Goal: Task Accomplishment & Management: Complete application form

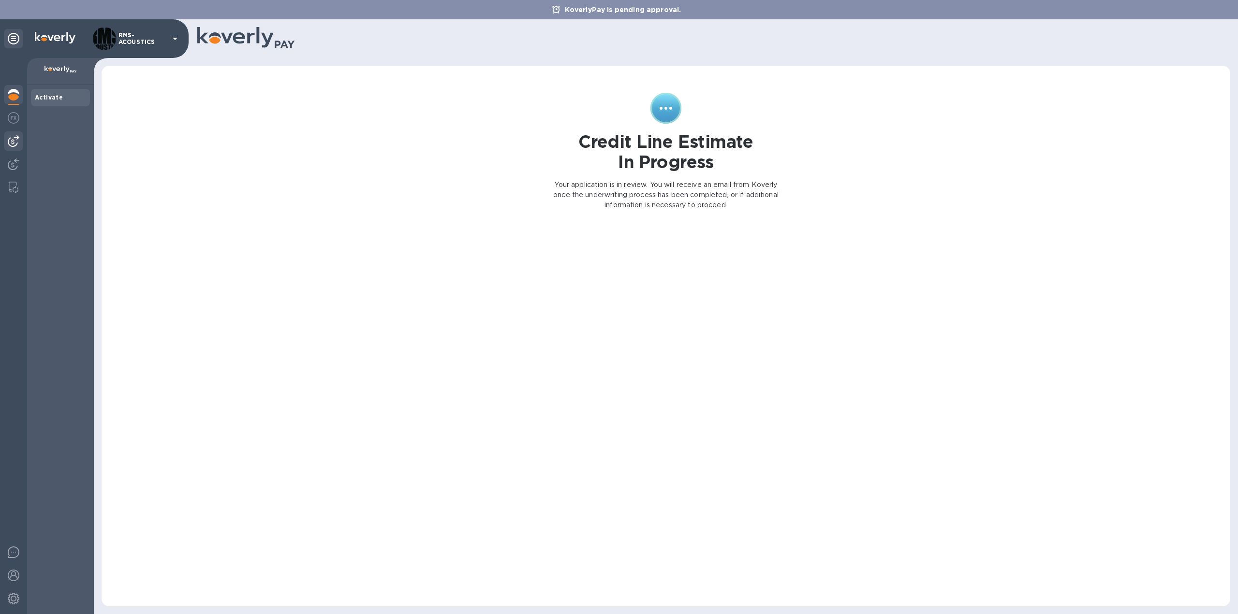
click at [16, 136] on img at bounding box center [14, 141] width 12 height 12
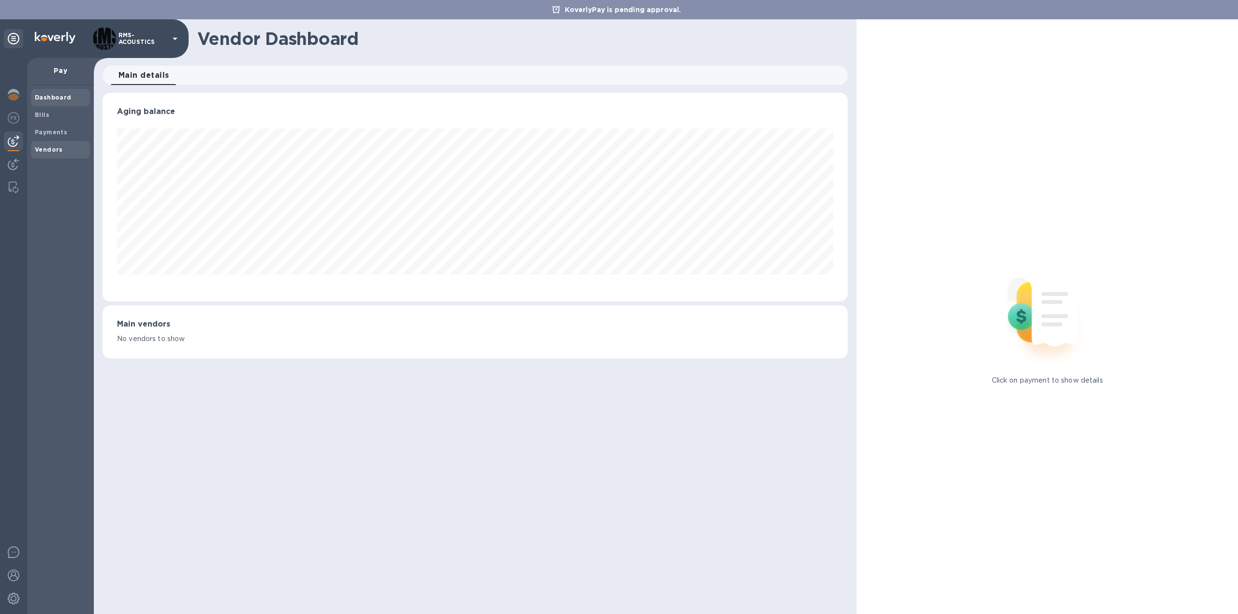
scroll to position [209, 745]
click at [55, 147] on b "Vendors" at bounding box center [49, 149] width 28 height 7
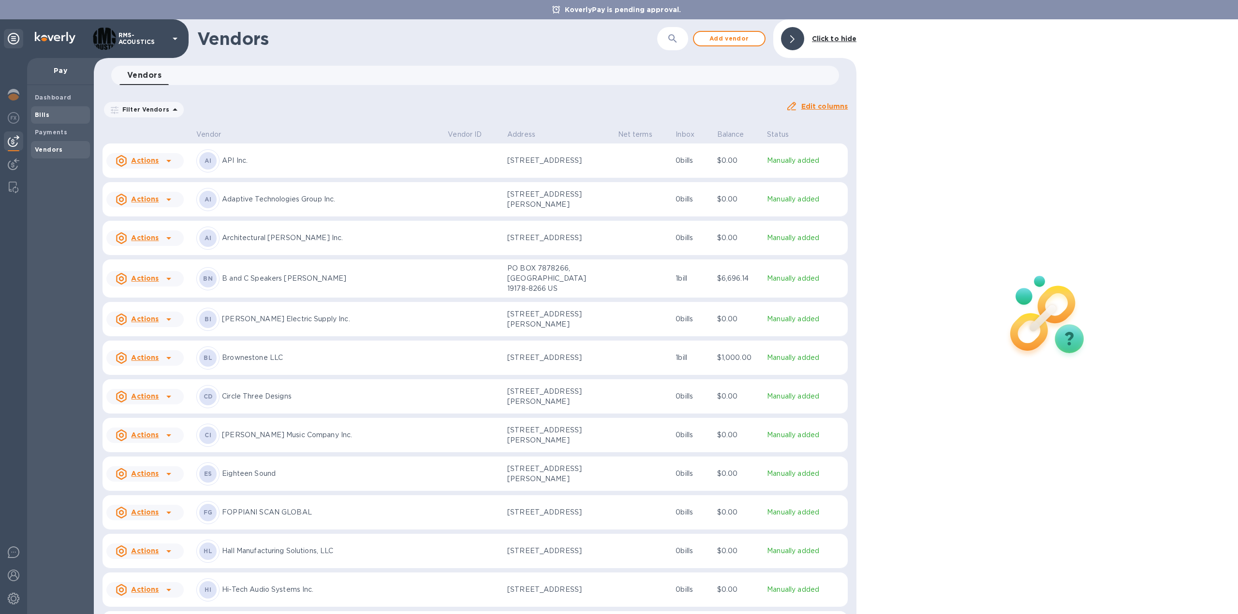
click at [47, 115] on b "Bills" at bounding box center [42, 114] width 15 height 7
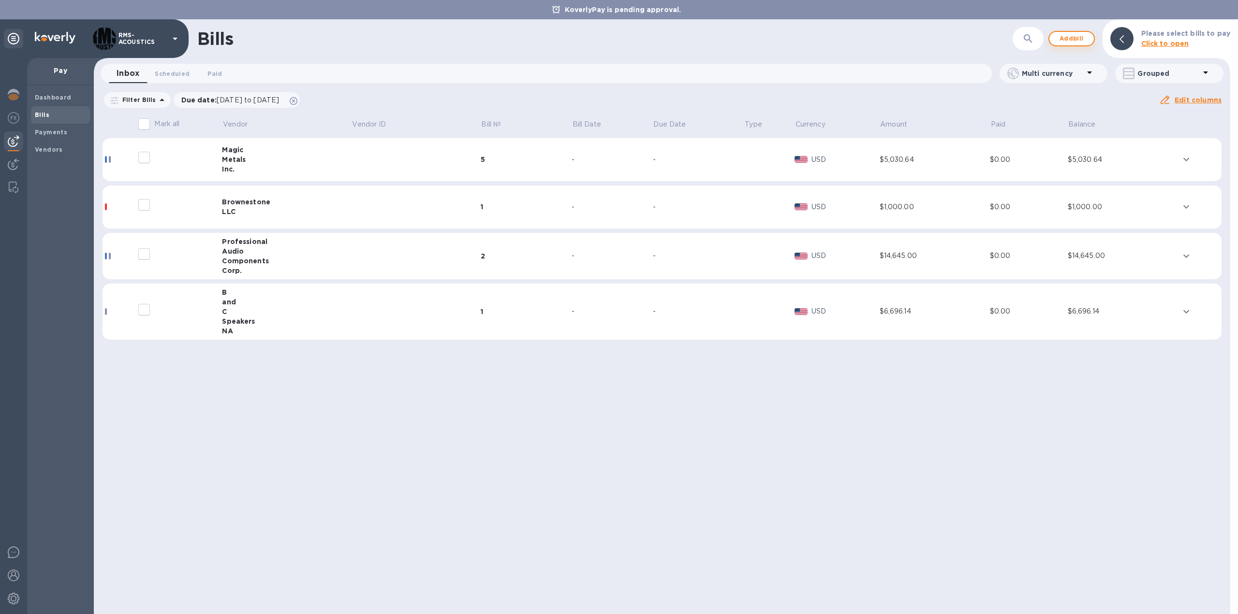
click at [1066, 37] on span "Add bill" at bounding box center [1071, 39] width 29 height 12
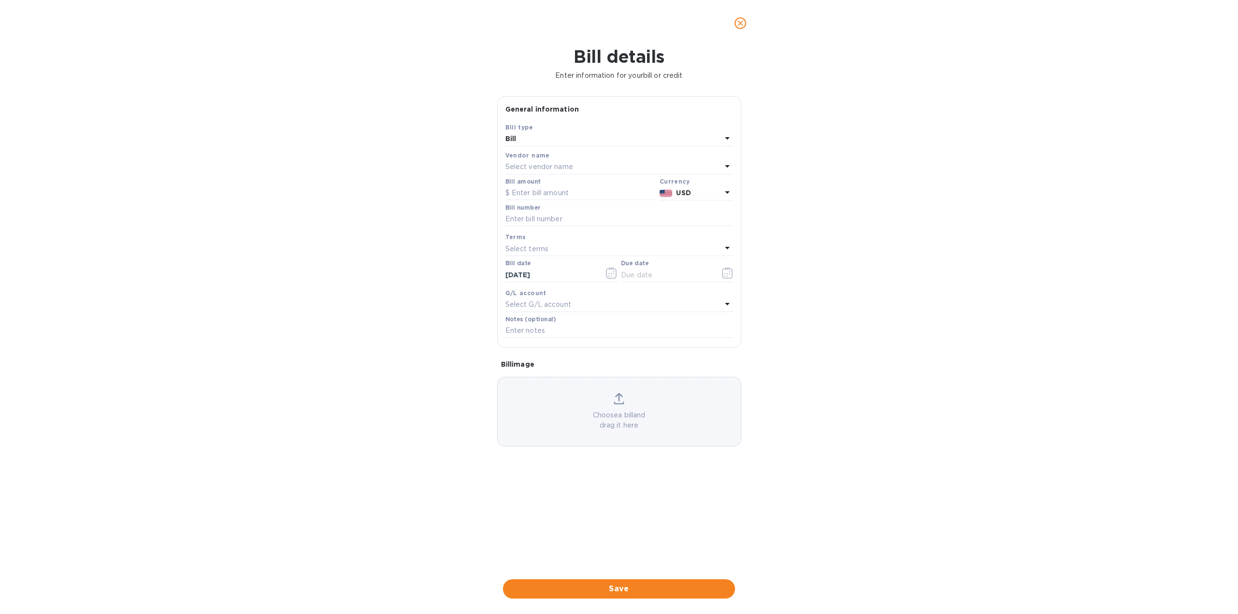
click at [582, 168] on div "Select vendor name" at bounding box center [613, 168] width 216 height 14
click at [545, 273] on p "B and C Speakers [PERSON_NAME]" at bounding box center [615, 276] width 205 height 10
click at [543, 192] on input "text" at bounding box center [580, 193] width 150 height 15
type input "2"
type input "34,220.03"
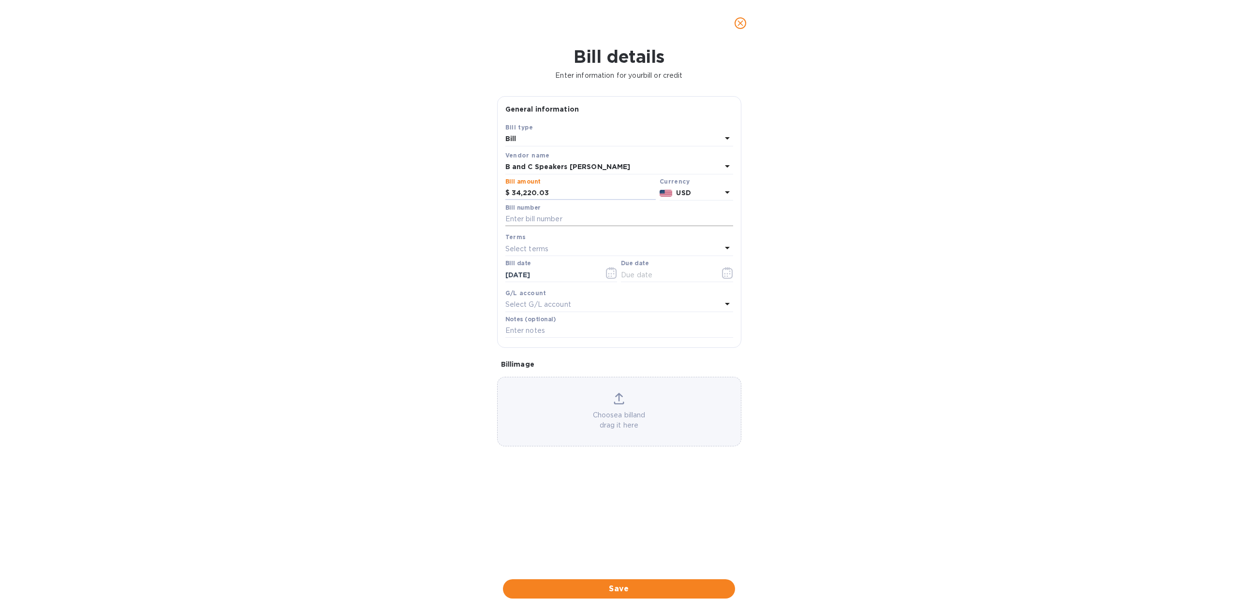
click at [567, 221] on input "text" at bounding box center [619, 219] width 228 height 15
click at [598, 218] on input "text" at bounding box center [619, 219] width 228 height 15
type input "SI251225"
click at [730, 274] on icon "button" at bounding box center [727, 273] width 11 height 12
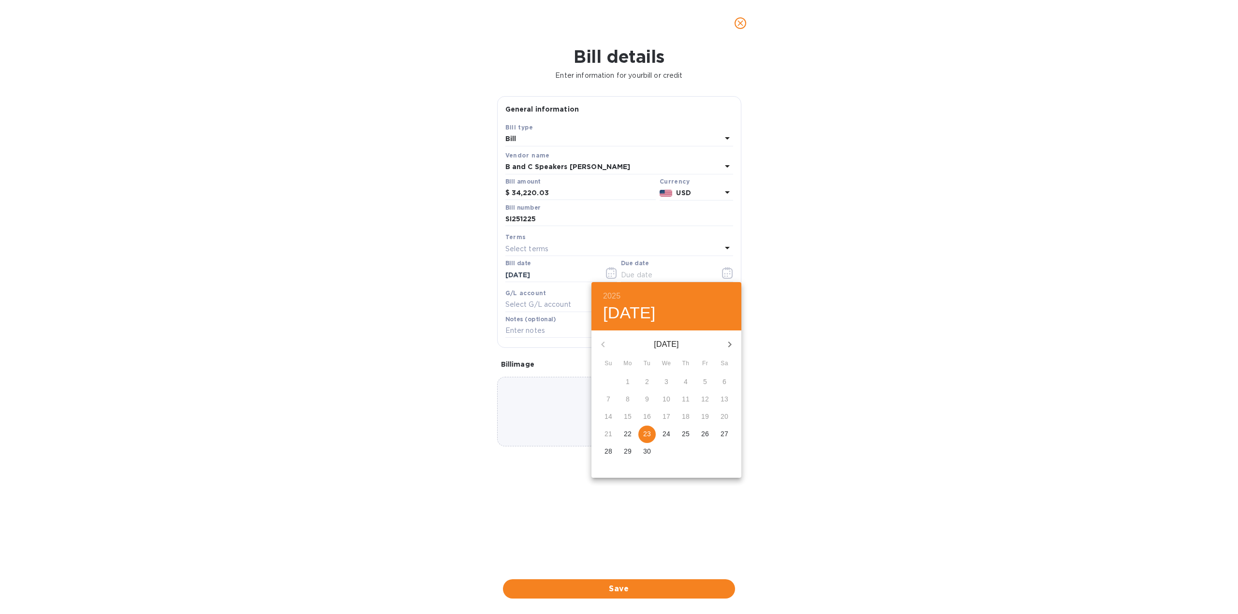
click at [730, 342] on icon "button" at bounding box center [730, 345] width 12 height 12
click at [702, 453] on p "28" at bounding box center [705, 452] width 8 height 10
type input "[DATE]"
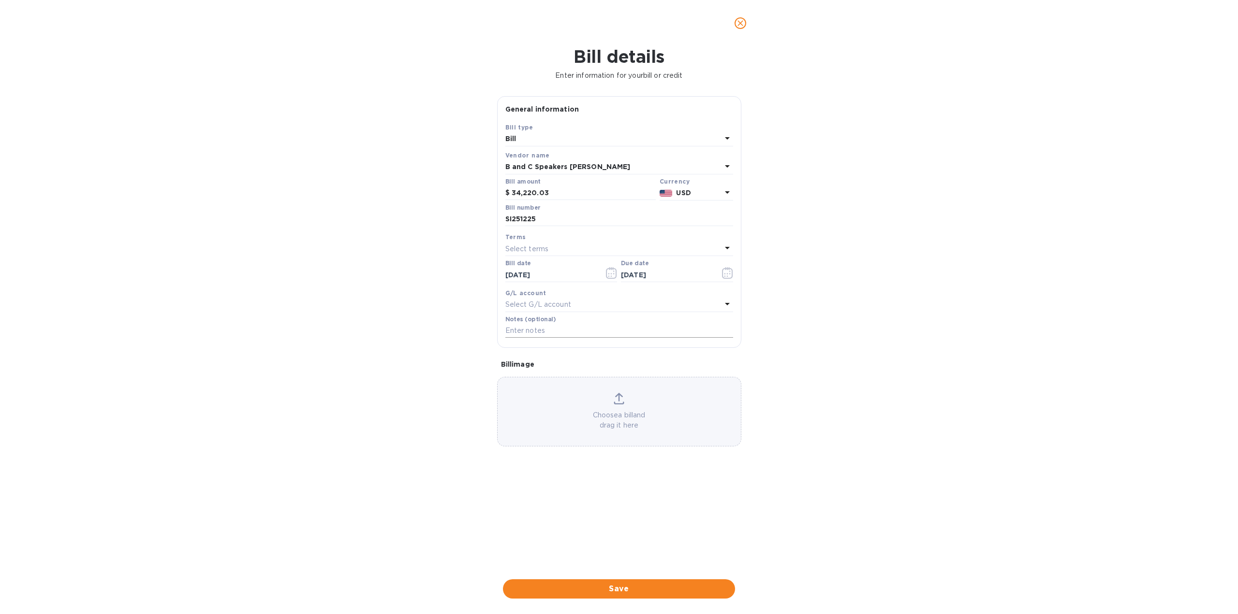
click at [571, 330] on input "text" at bounding box center [619, 331] width 228 height 15
type input "Large speakers long term purchase"
click at [643, 592] on span "Save" at bounding box center [619, 590] width 217 height 12
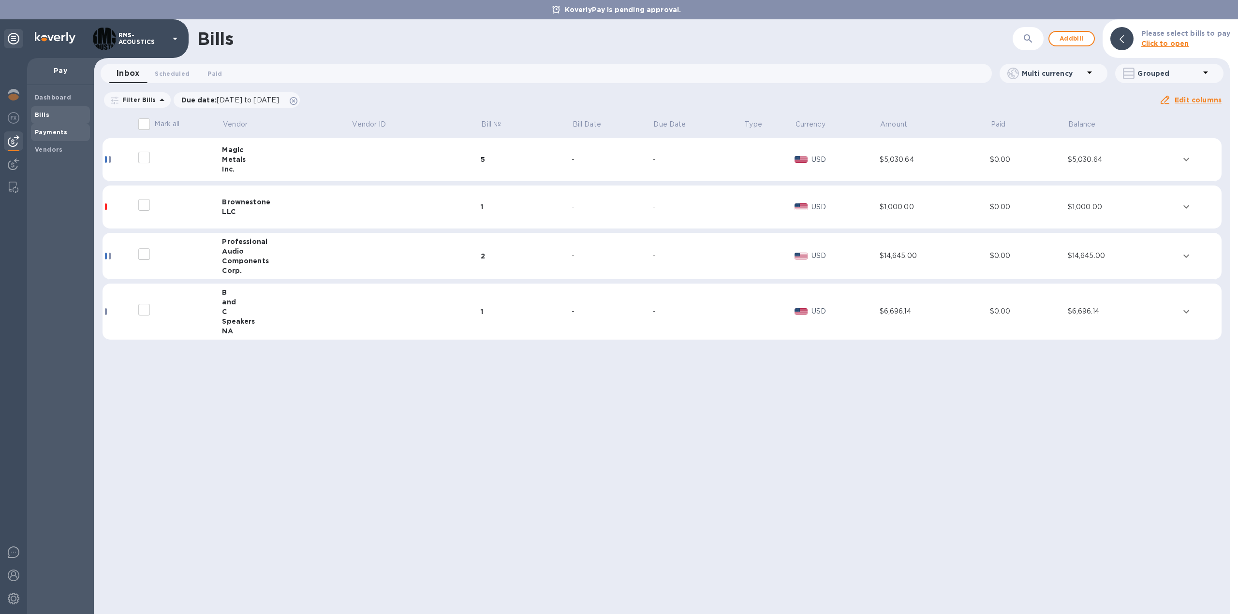
click at [47, 131] on b "Payments" at bounding box center [51, 132] width 32 height 7
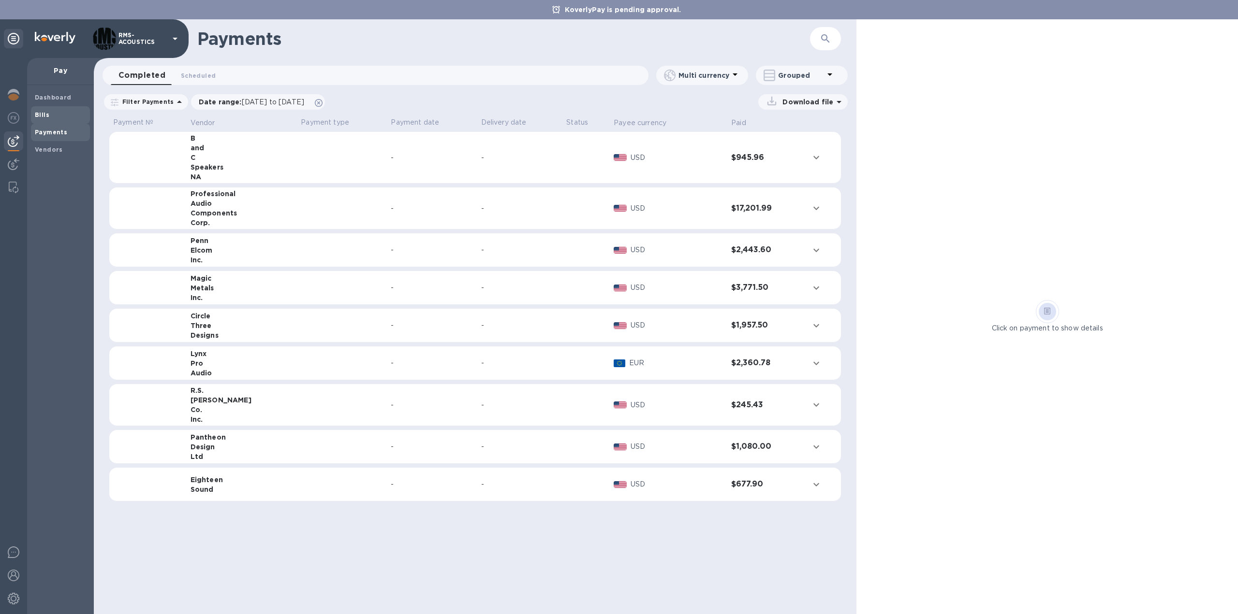
click at [39, 113] on b "Bills" at bounding box center [42, 114] width 15 height 7
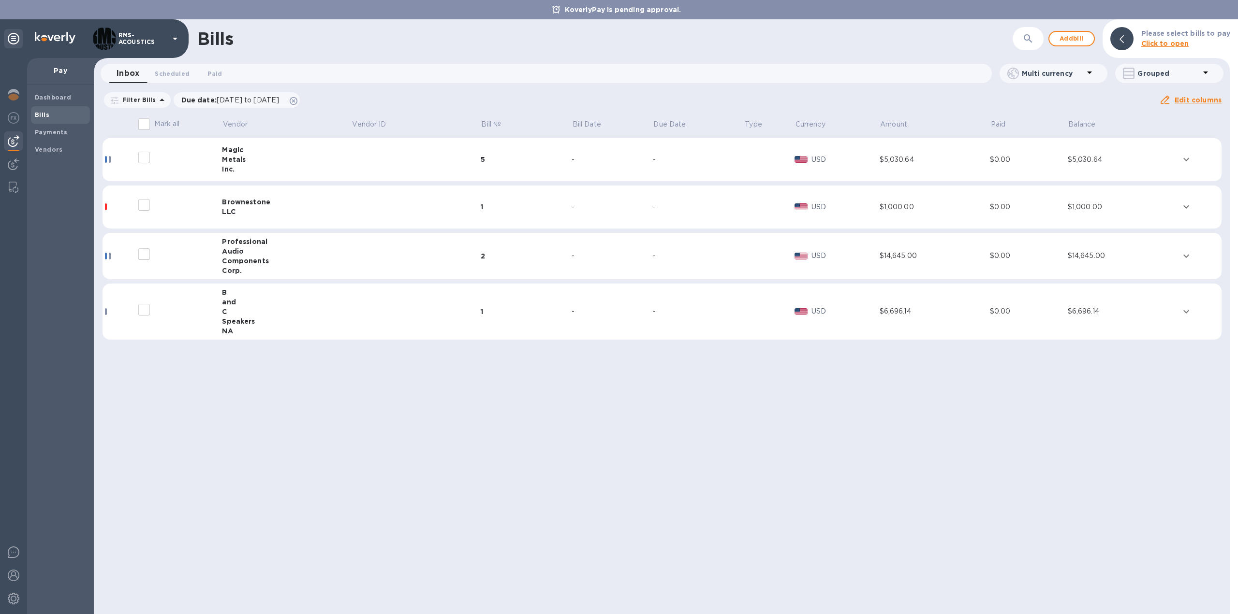
click at [234, 310] on div "C" at bounding box center [286, 312] width 129 height 10
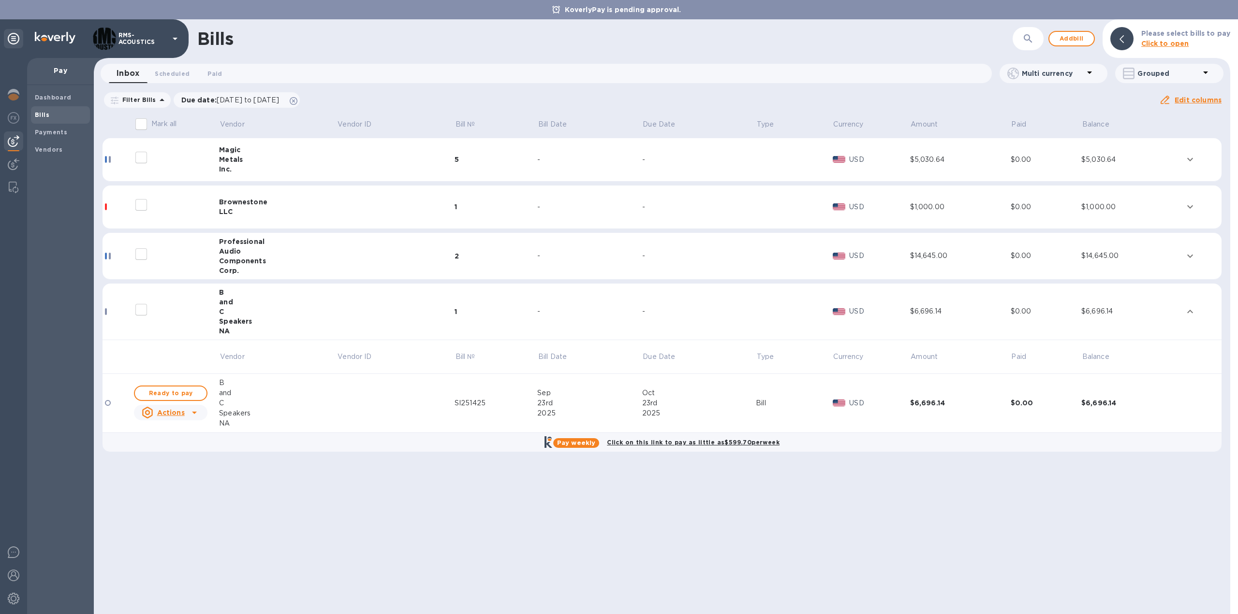
click at [1164, 72] on p "Grouped" at bounding box center [1168, 74] width 62 height 10
click at [1138, 97] on li "Separate all bills" at bounding box center [1156, 98] width 83 height 31
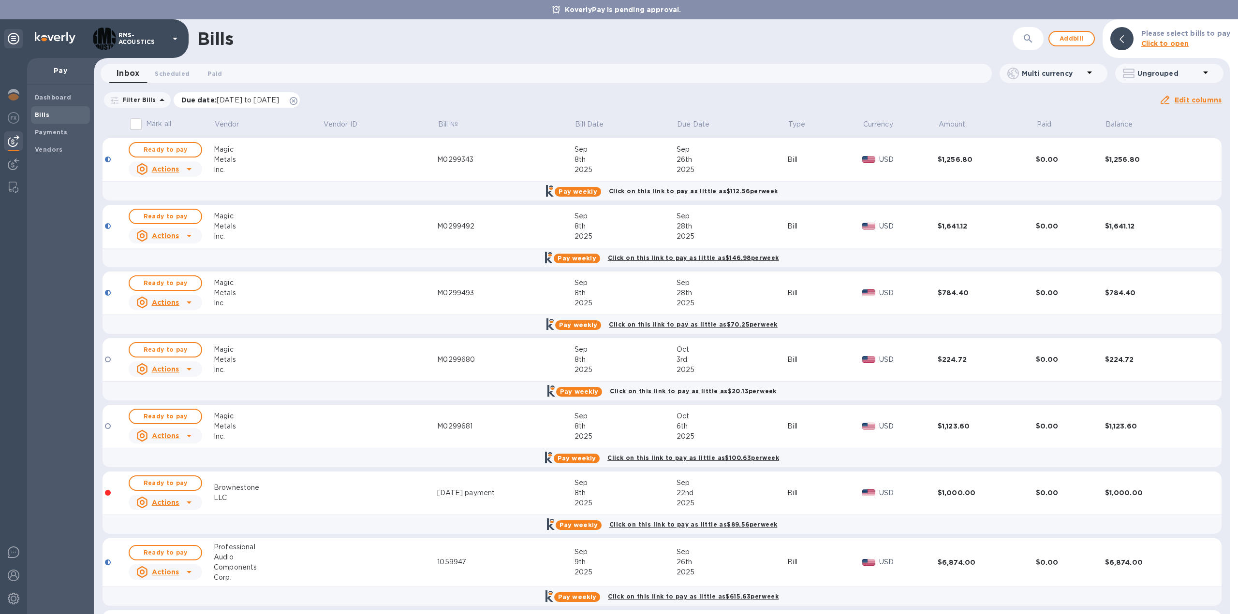
click at [297, 100] on icon at bounding box center [294, 101] width 8 height 8
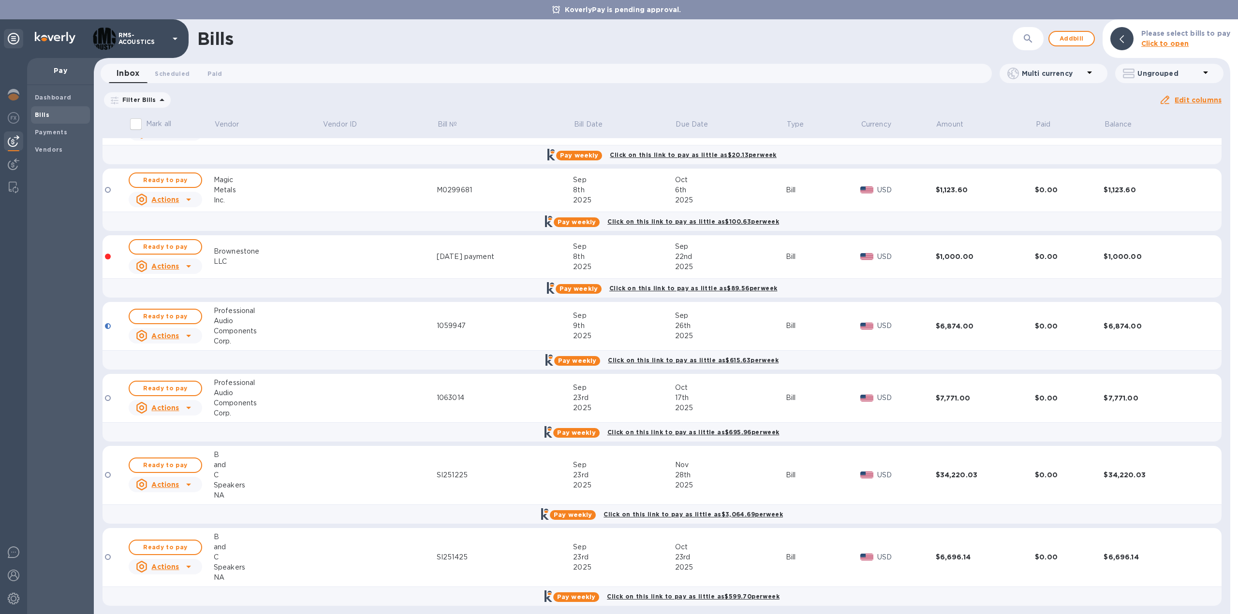
scroll to position [240, 0]
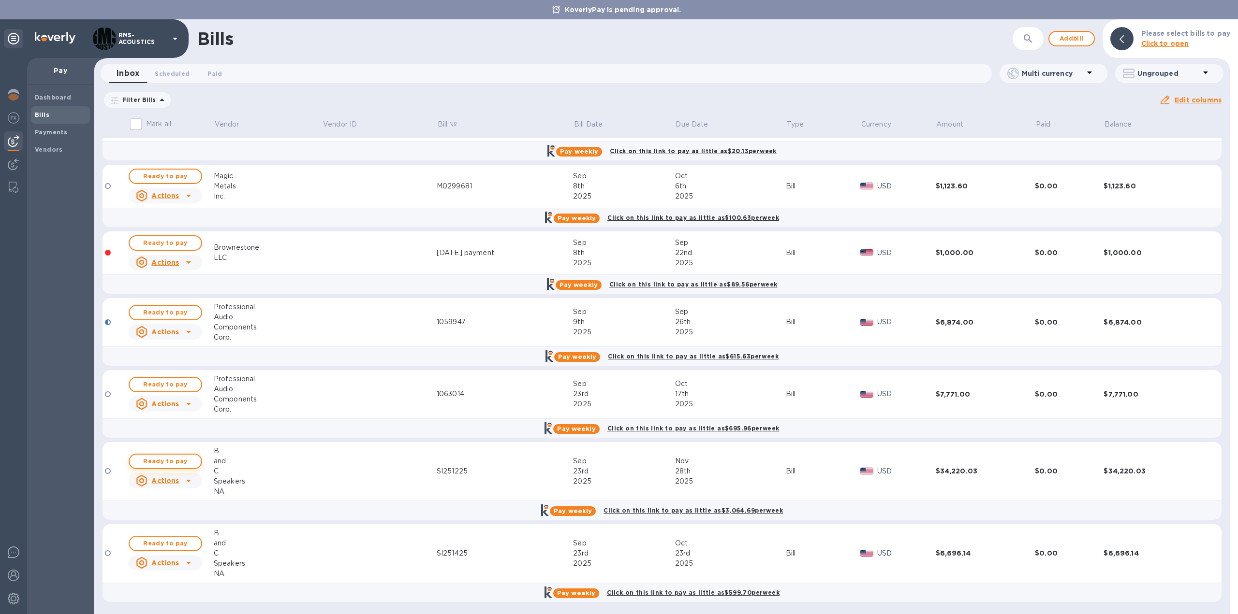
click at [176, 464] on span "Ready to pay" at bounding box center [165, 462] width 56 height 12
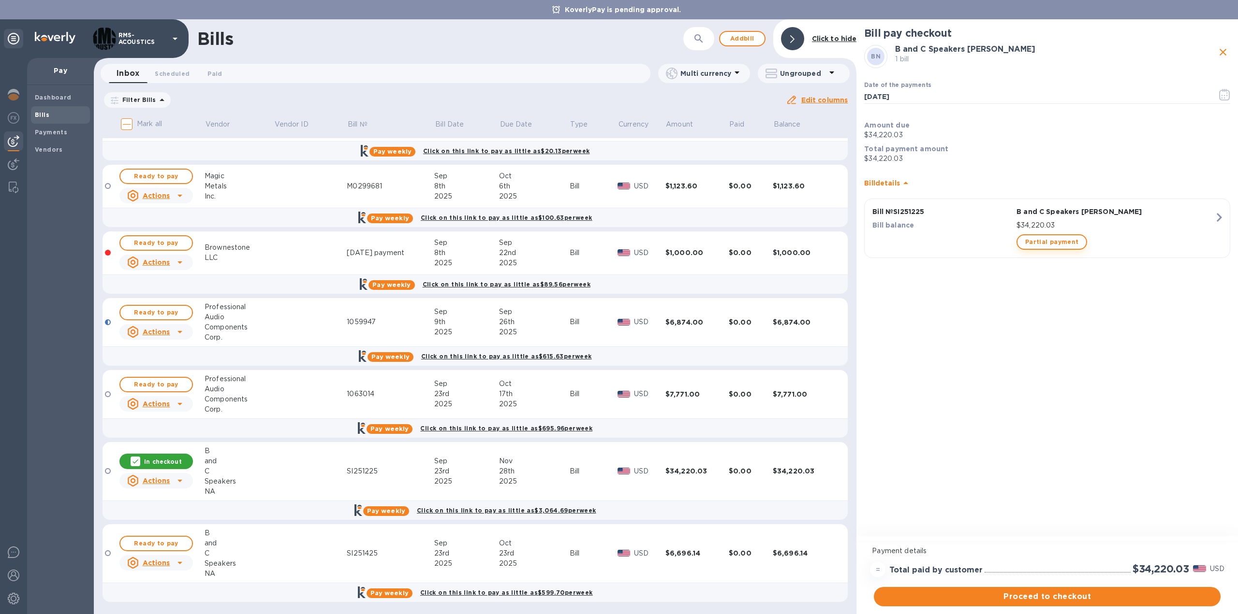
click at [1053, 240] on span "Partial payment" at bounding box center [1051, 242] width 53 height 12
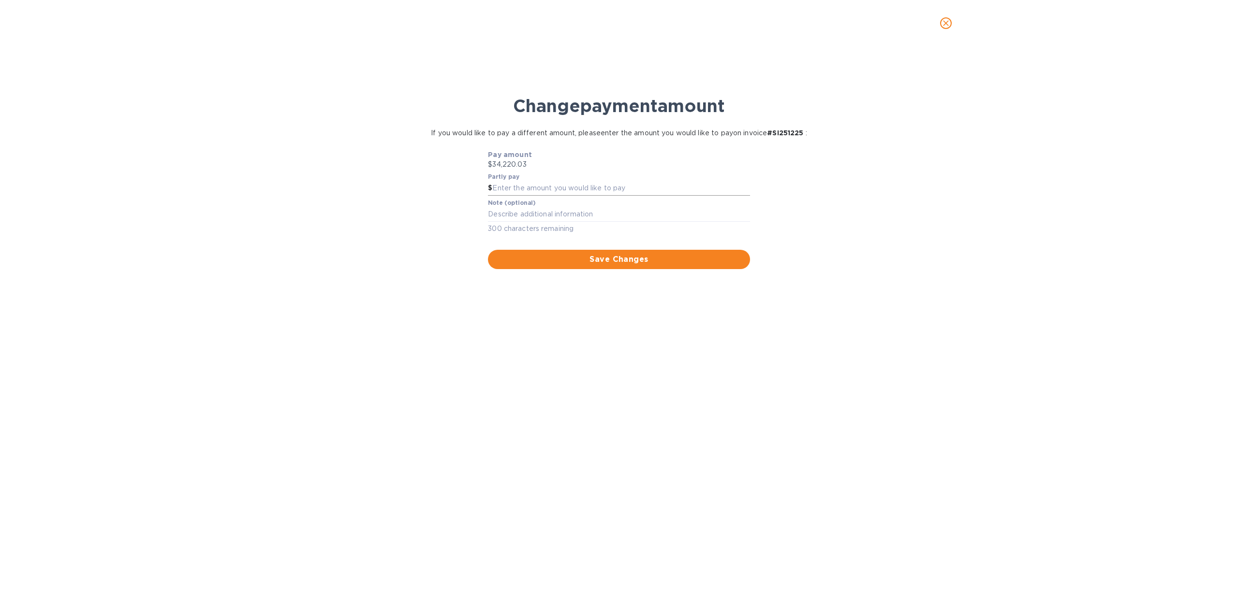
click at [603, 187] on input "text" at bounding box center [620, 188] width 257 height 15
type input "6,000"
click at [624, 211] on textarea at bounding box center [619, 214] width 262 height 8
type textarea "Partial on long term purchase invoice"
click at [618, 258] on span "Save Changes" at bounding box center [619, 260] width 246 height 12
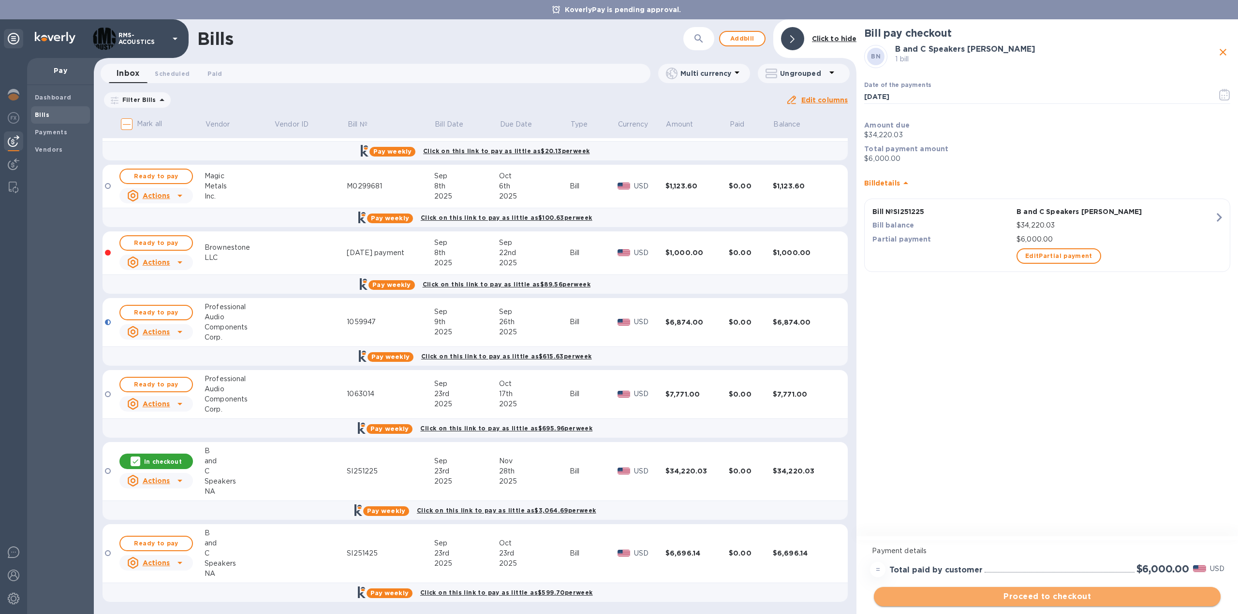
click at [1074, 598] on span "Proceed to checkout" at bounding box center [1046, 597] width 331 height 12
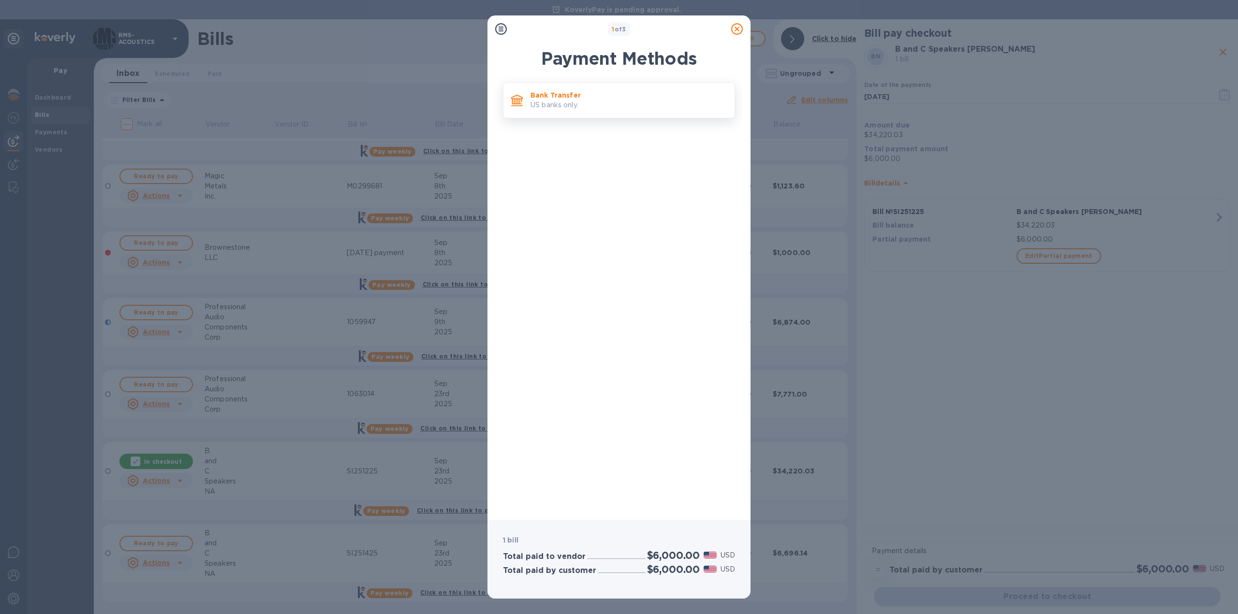
click at [555, 104] on p "US banks only." at bounding box center [628, 105] width 196 height 10
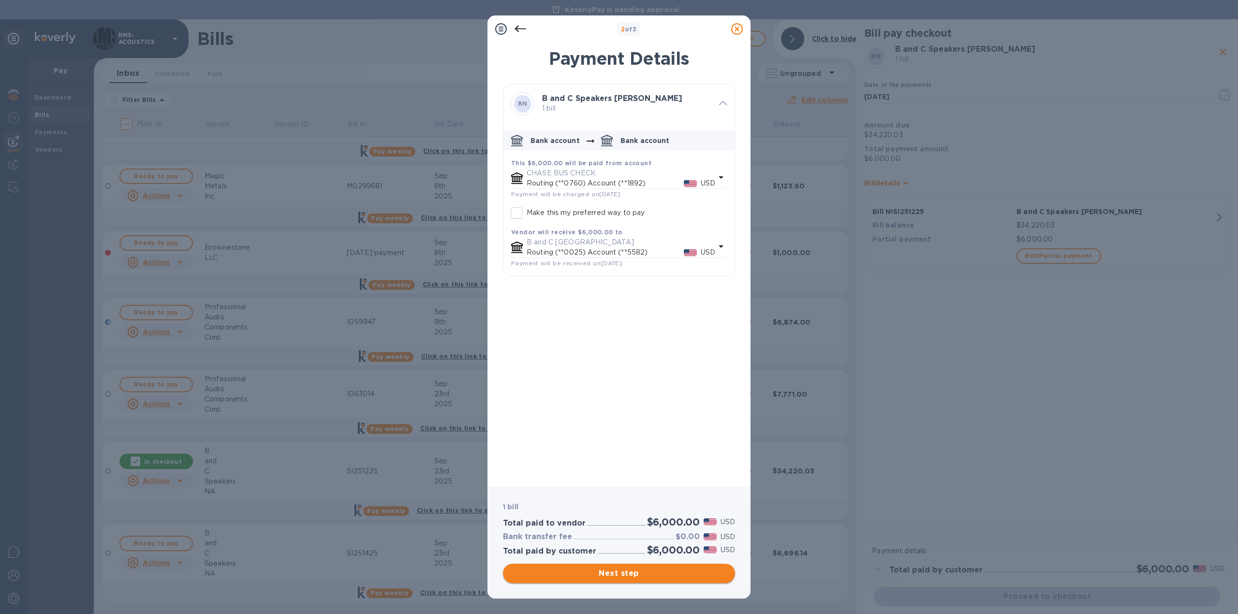
click at [648, 576] on span "Next step" at bounding box center [619, 574] width 217 height 12
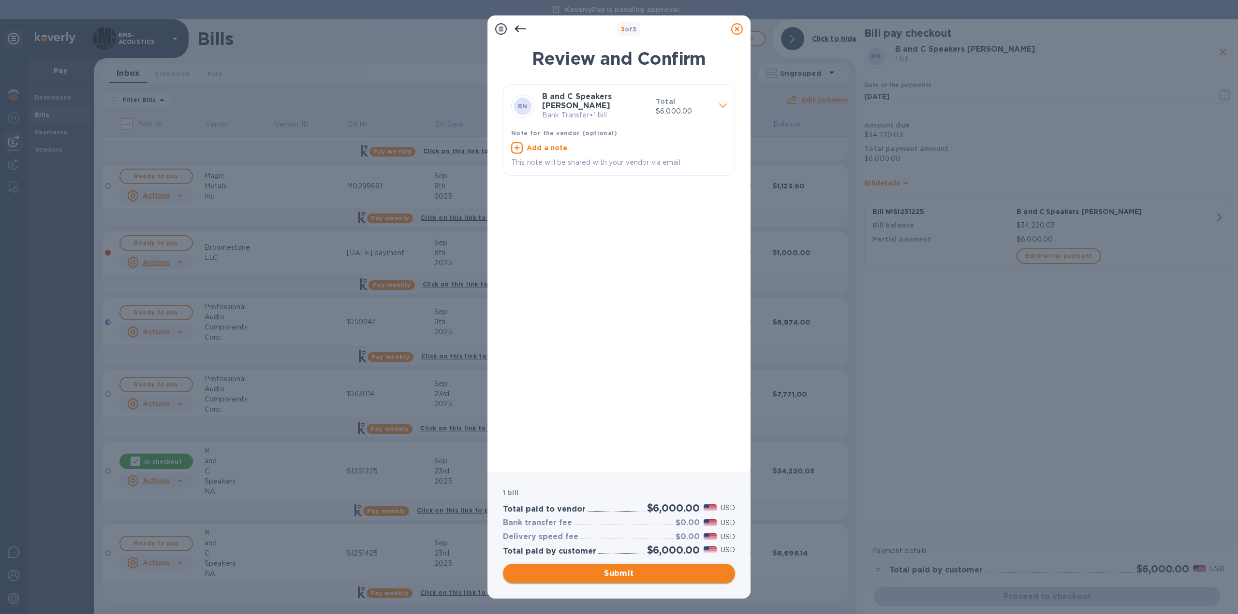
click at [638, 576] on span "Submit" at bounding box center [619, 574] width 217 height 12
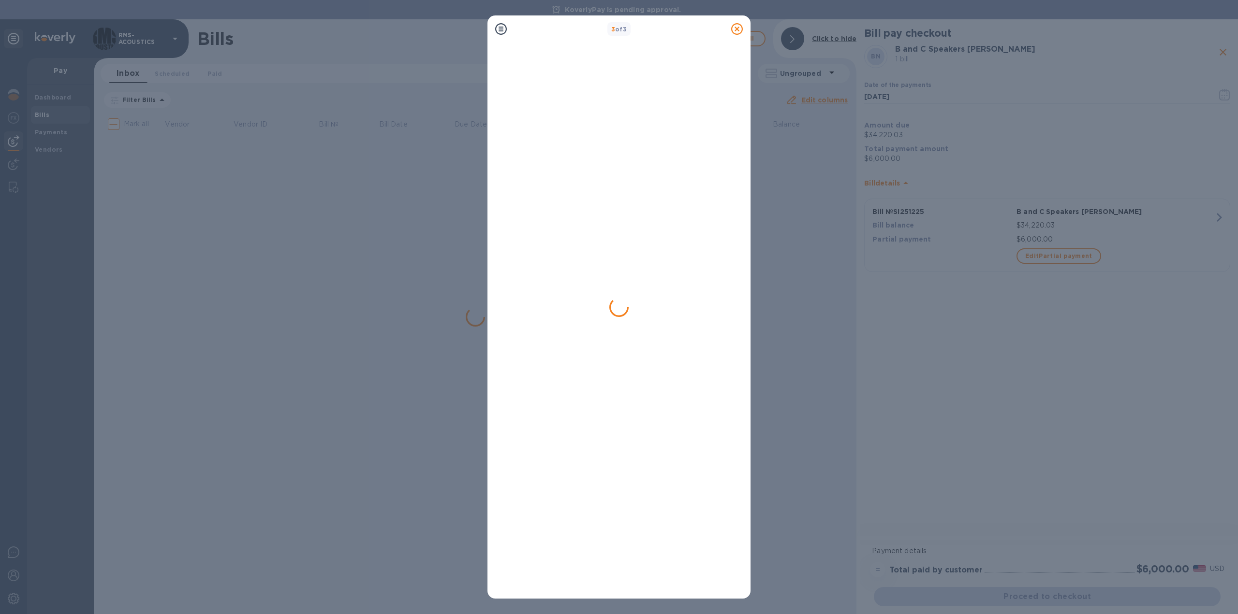
scroll to position [0, 0]
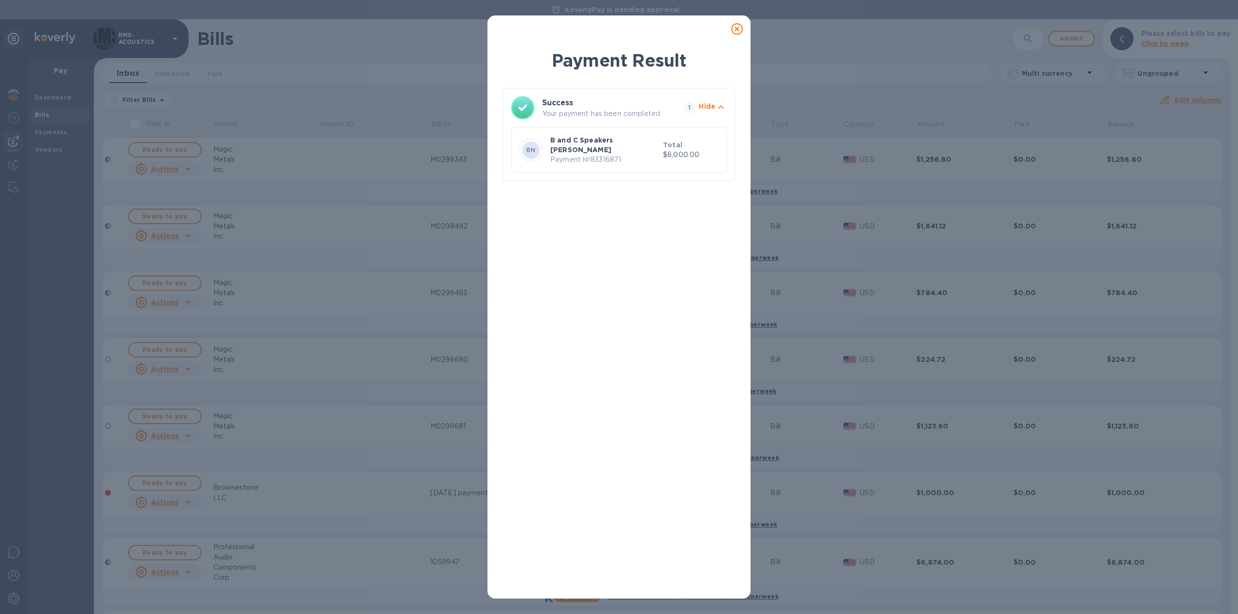
click at [737, 26] on icon at bounding box center [737, 29] width 12 height 12
